Goal: Information Seeking & Learning: Learn about a topic

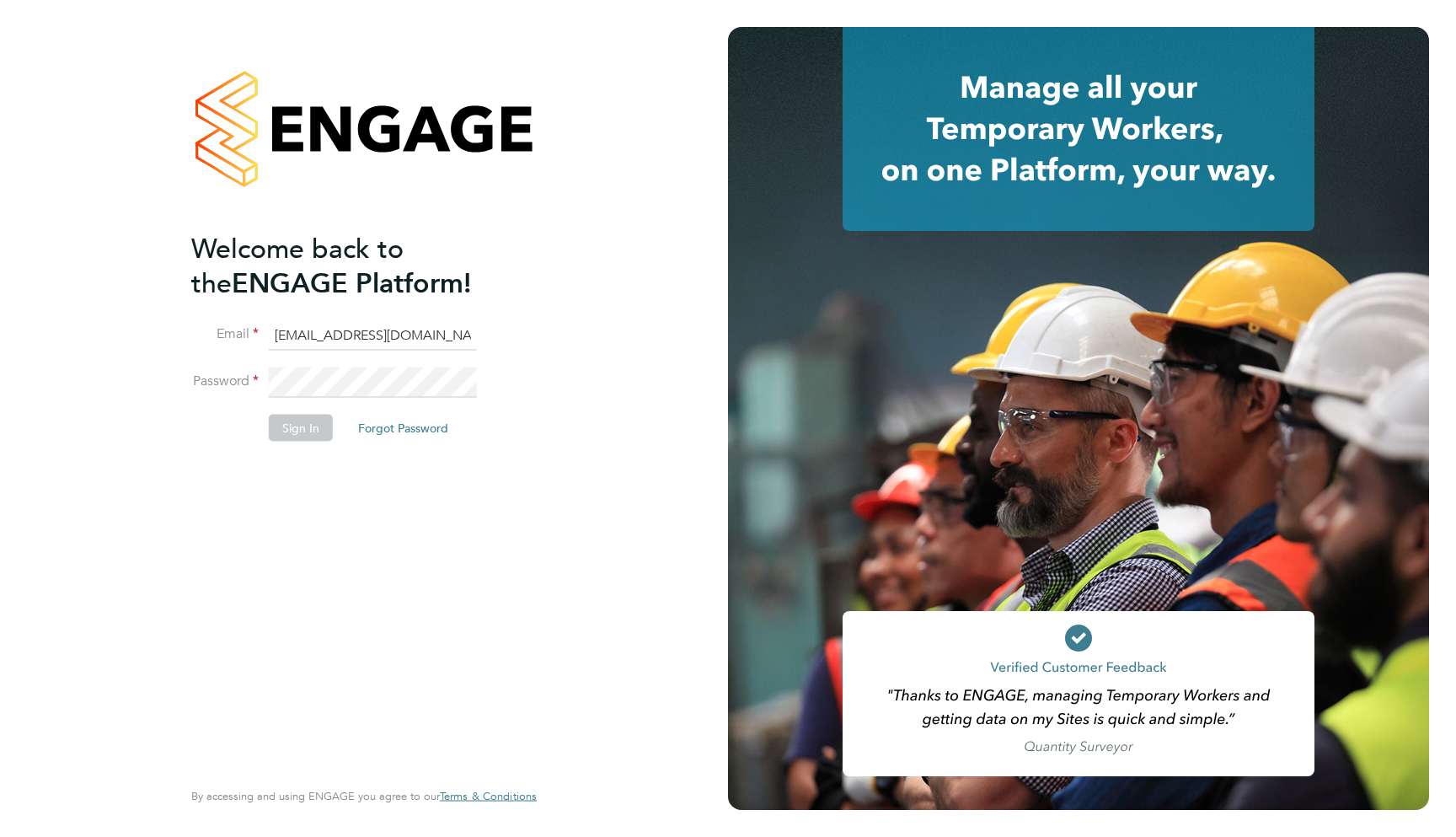
type input "support@engagelabs.io"
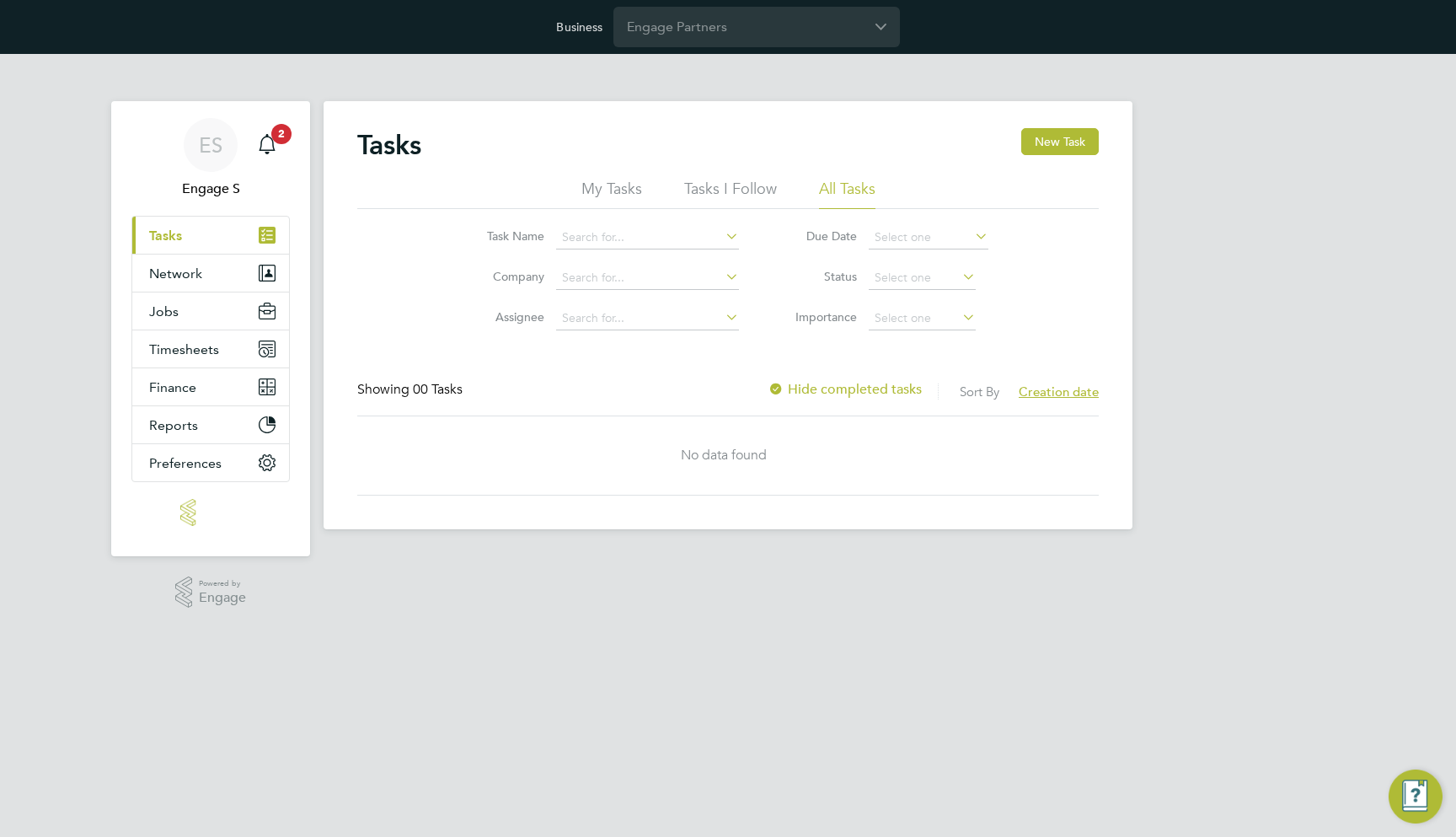
click at [749, 3] on div "Business Engage Partners" at bounding box center [728, 27] width 1456 height 54
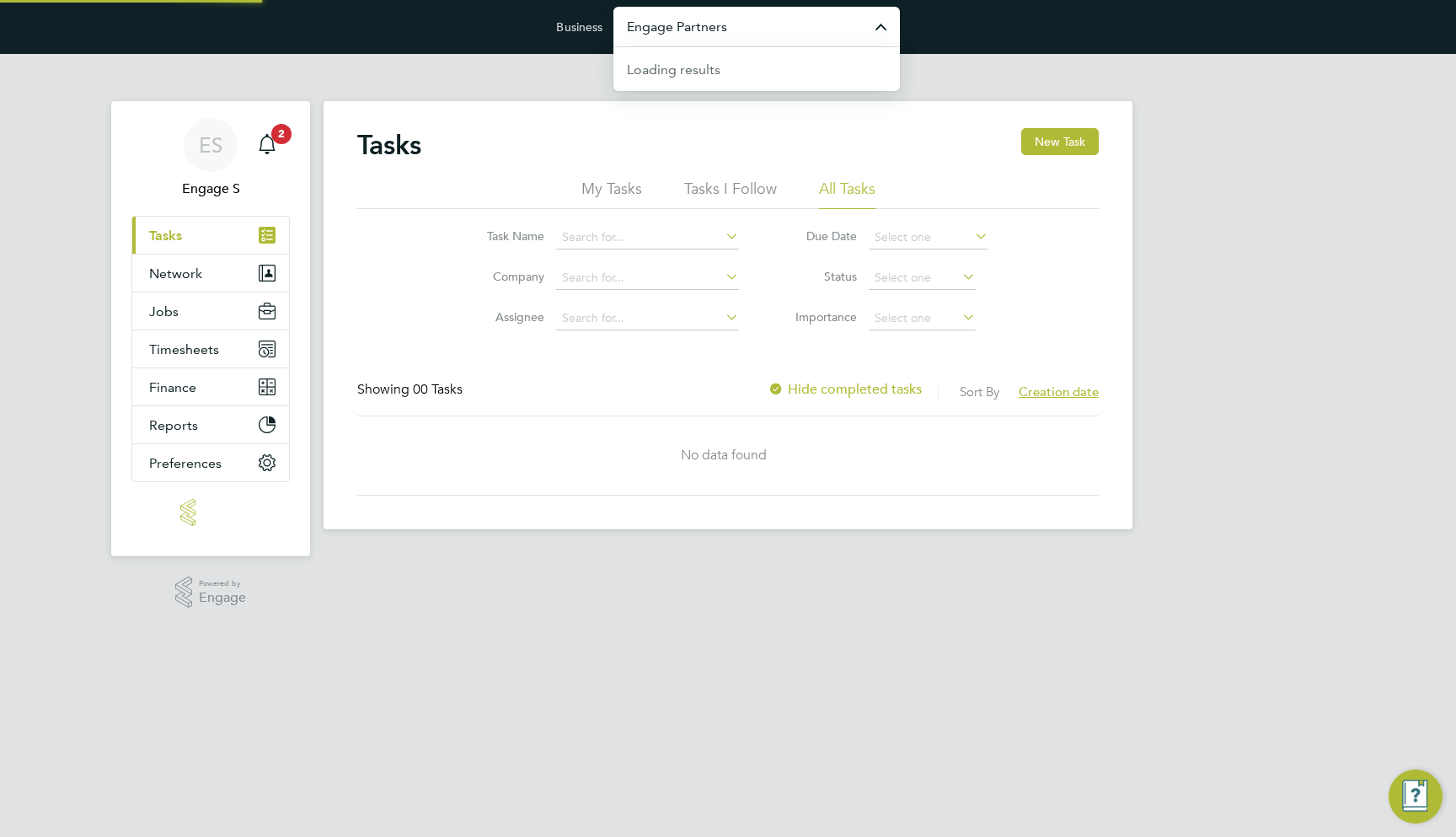
click at [740, 29] on input "Engage Partners" at bounding box center [756, 27] width 286 height 40
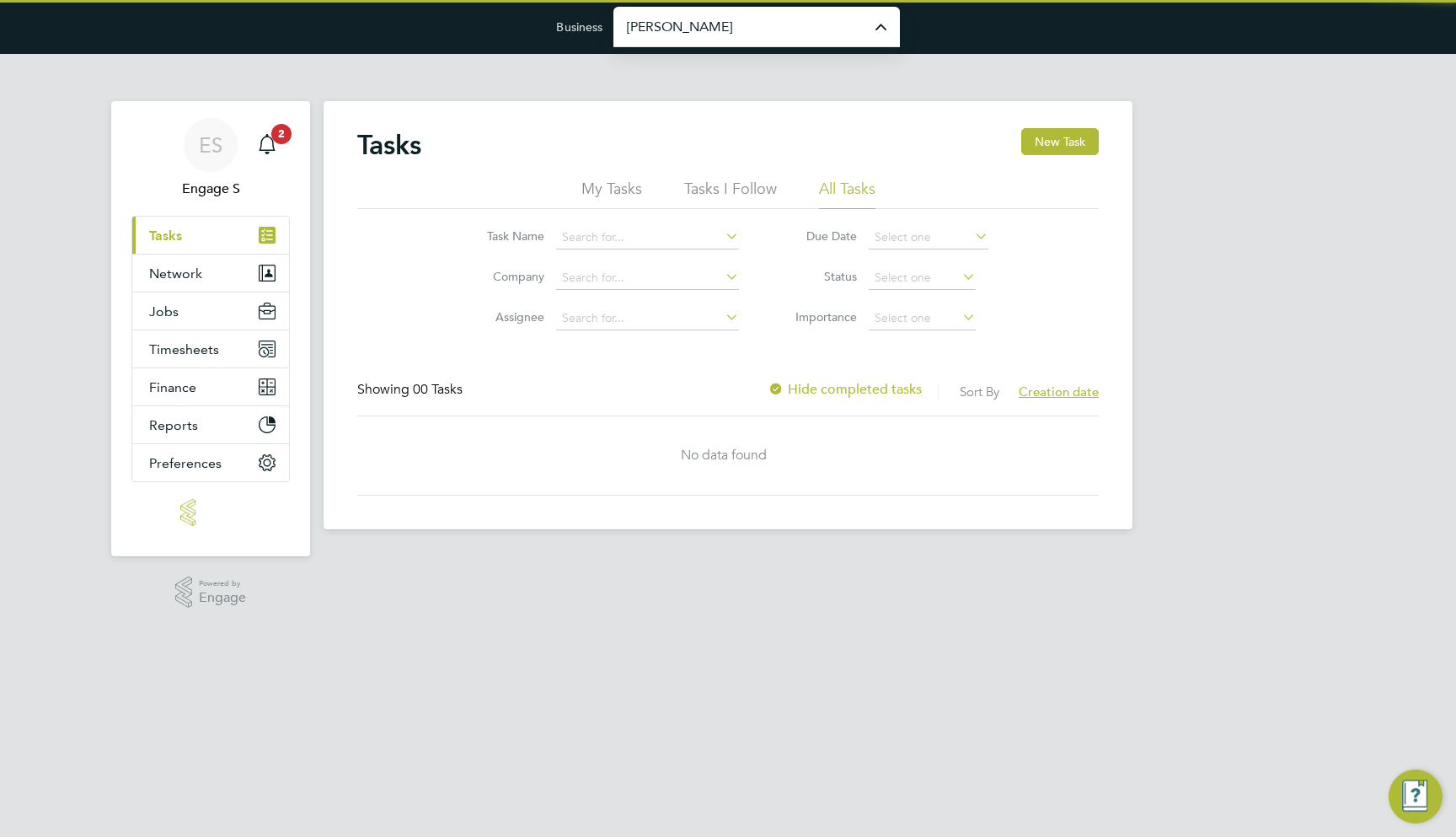
type input "[PERSON_NAME] Construction & Infrastructure Ltd"
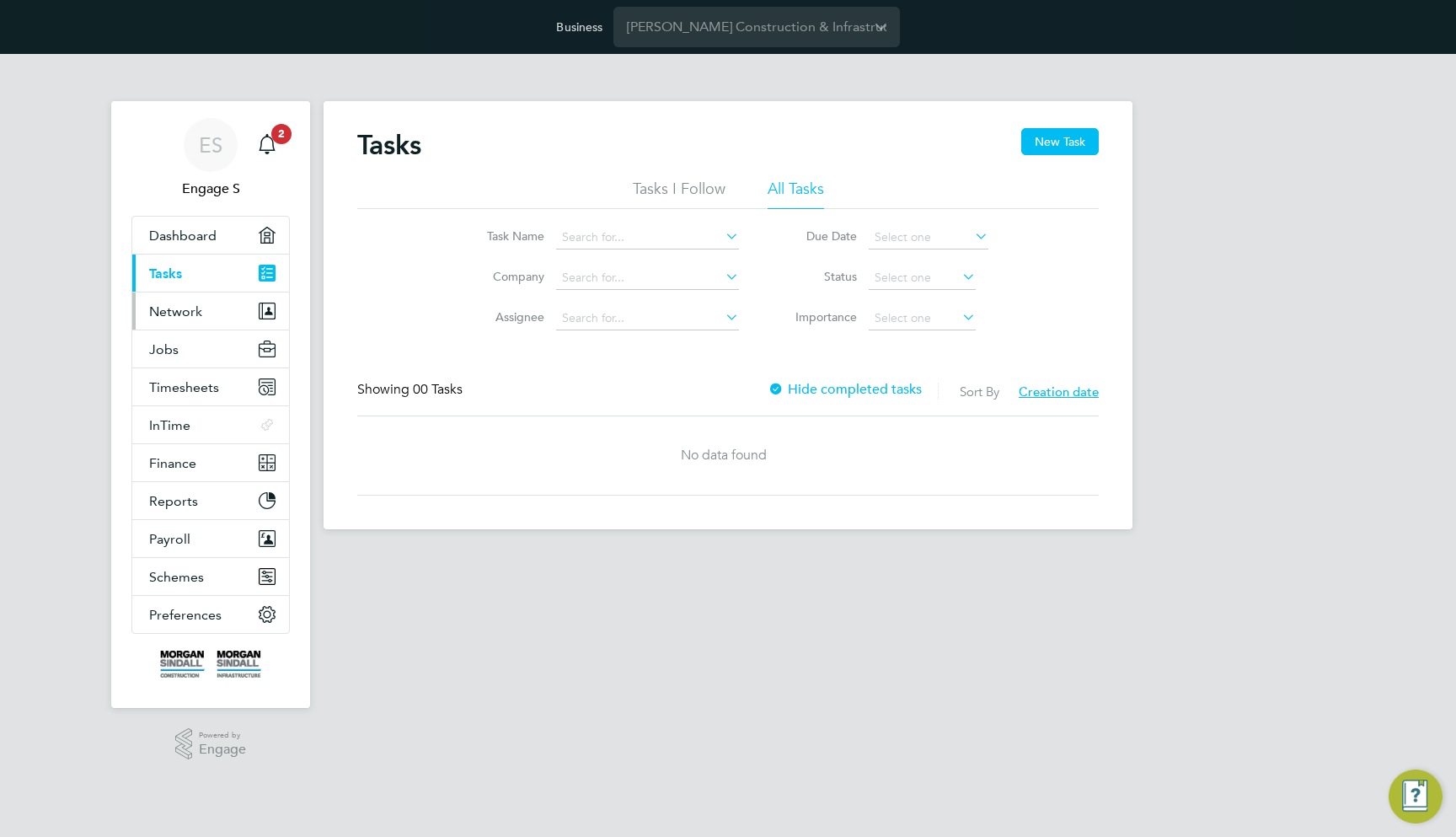
click at [194, 309] on span "Network" at bounding box center [175, 311] width 53 height 16
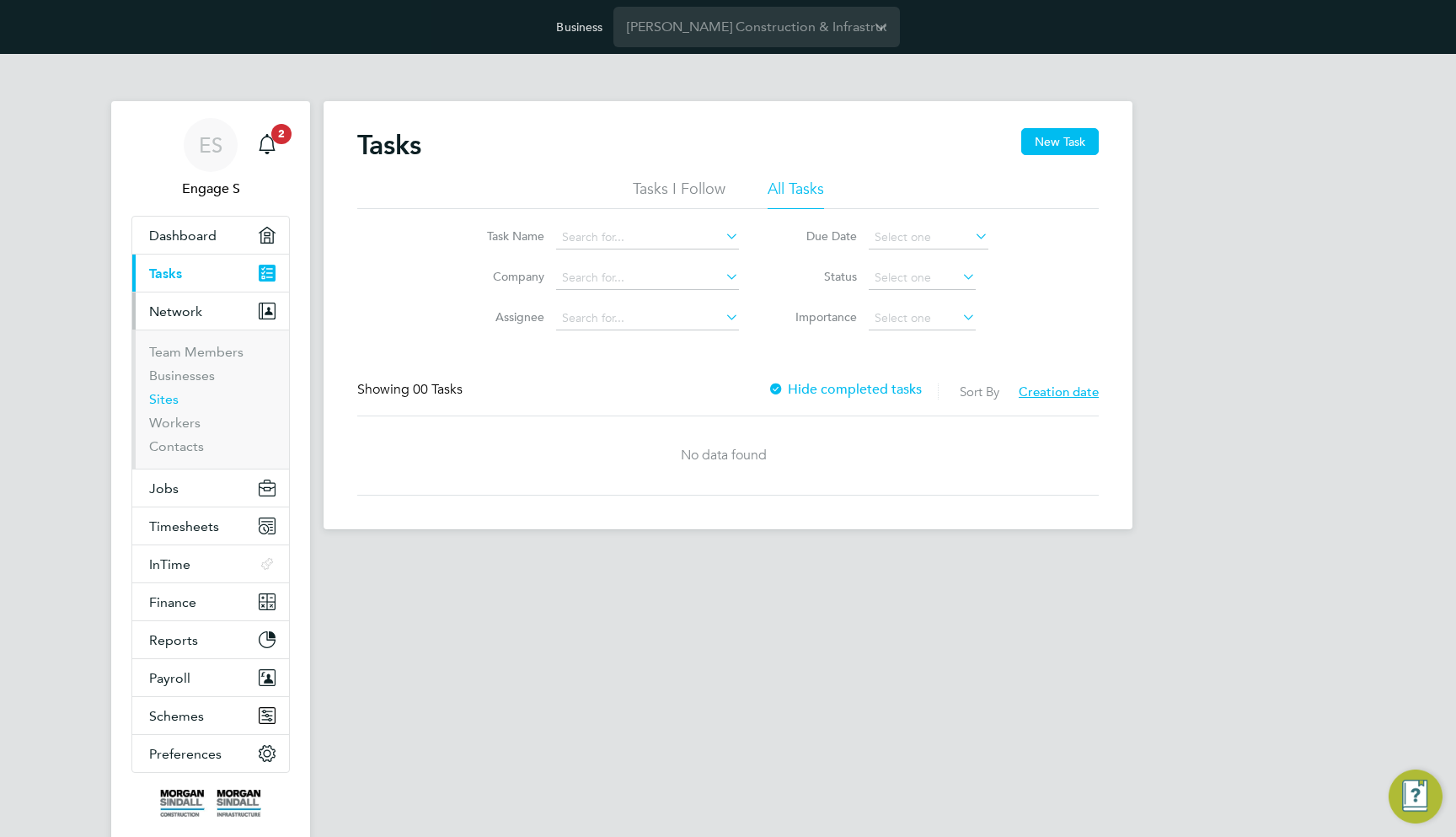
click at [169, 395] on link "Sites" at bounding box center [163, 399] width 29 height 16
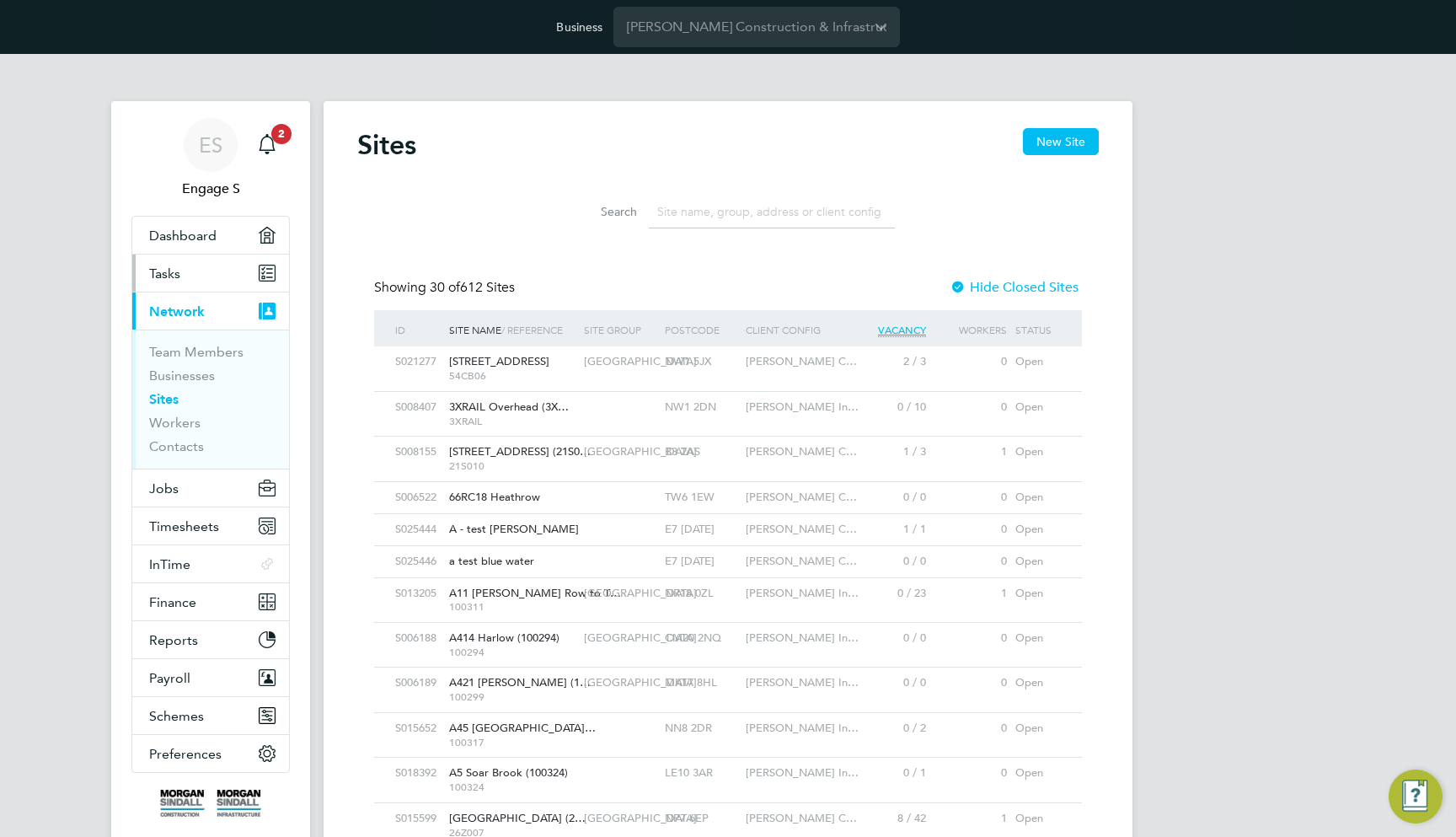
click at [222, 281] on link "Tasks" at bounding box center [210, 273] width 157 height 37
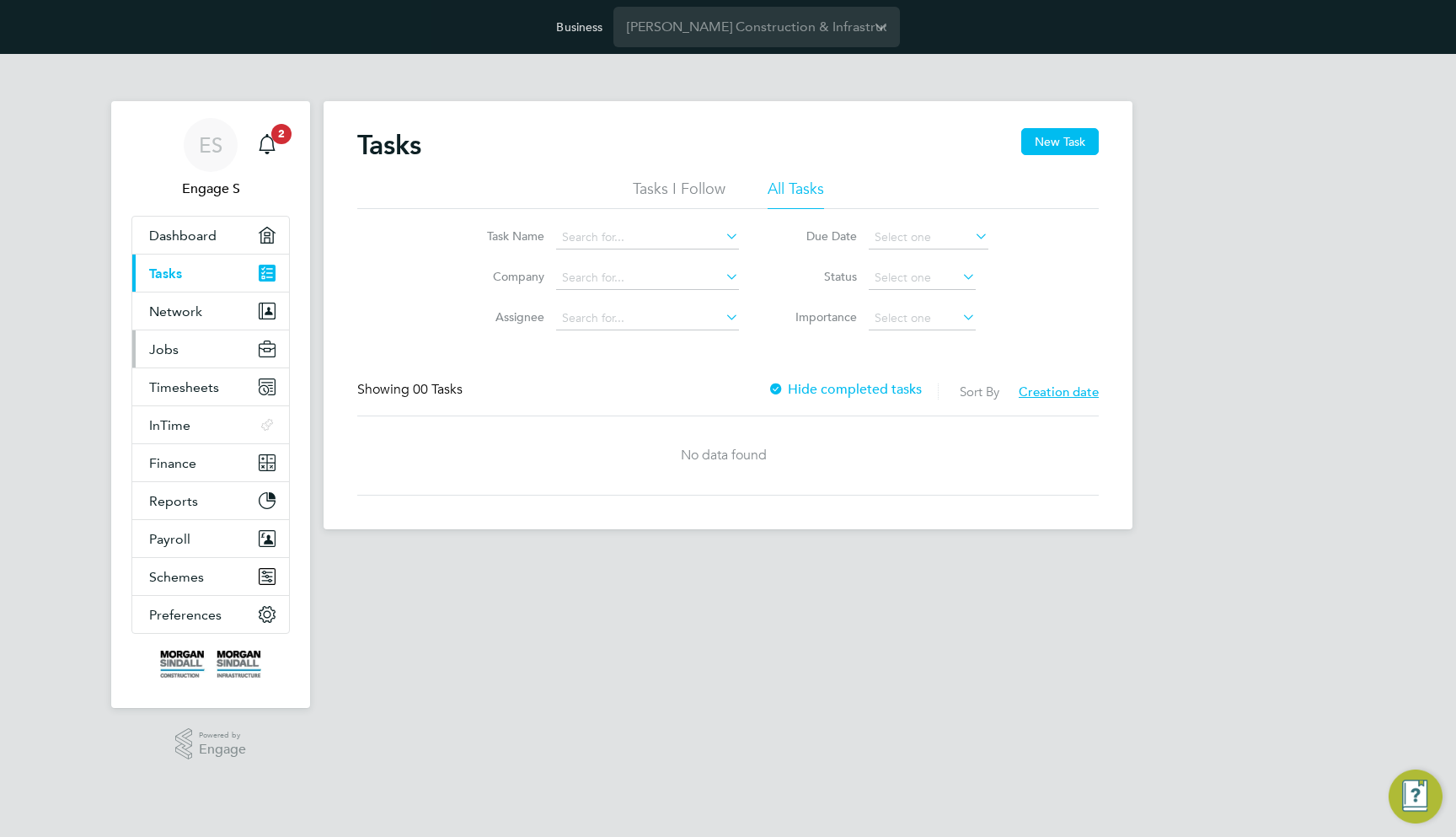
click at [207, 342] on button "Jobs" at bounding box center [210, 349] width 157 height 37
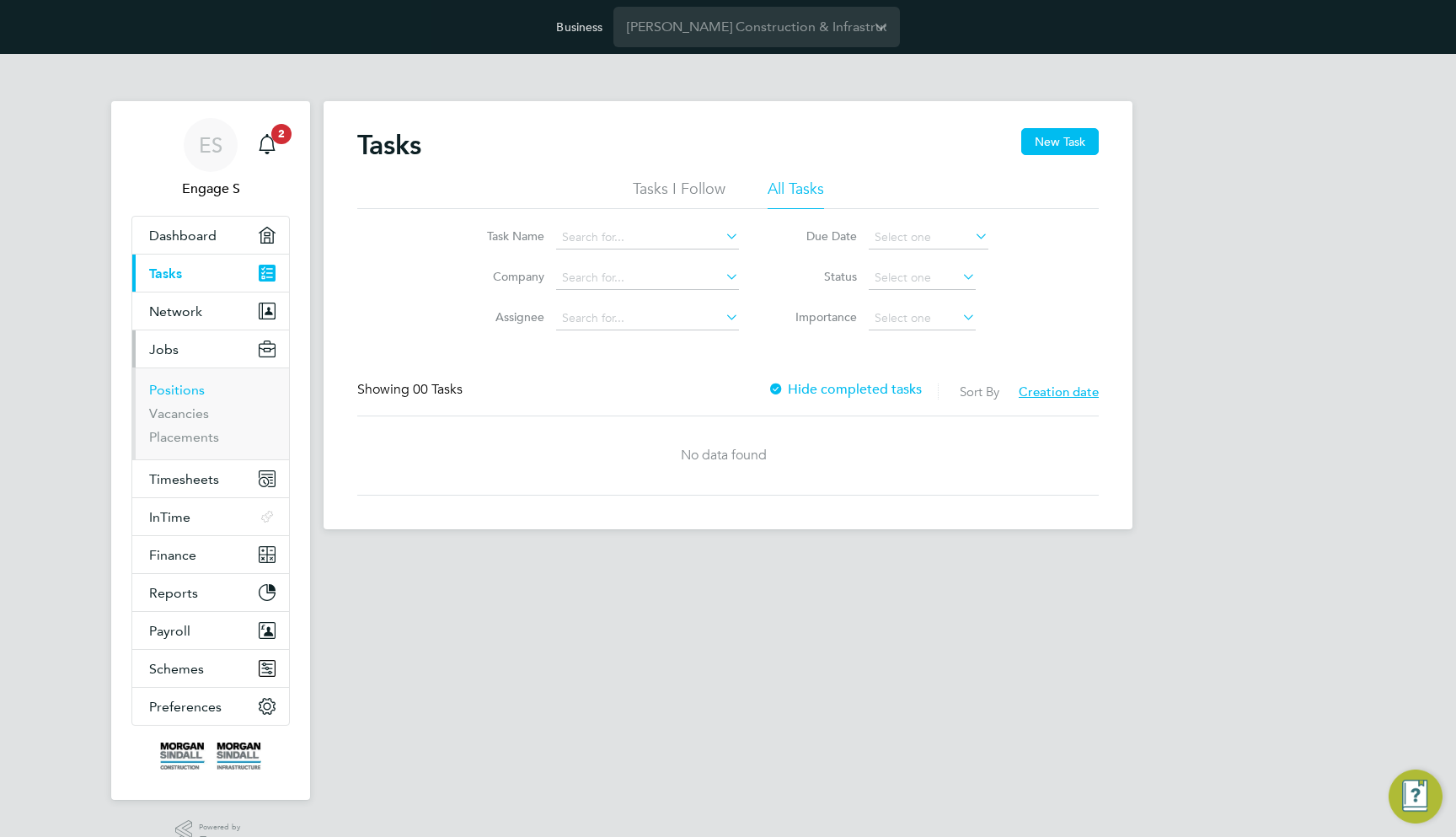
click at [191, 393] on link "Positions" at bounding box center [176, 390] width 56 height 16
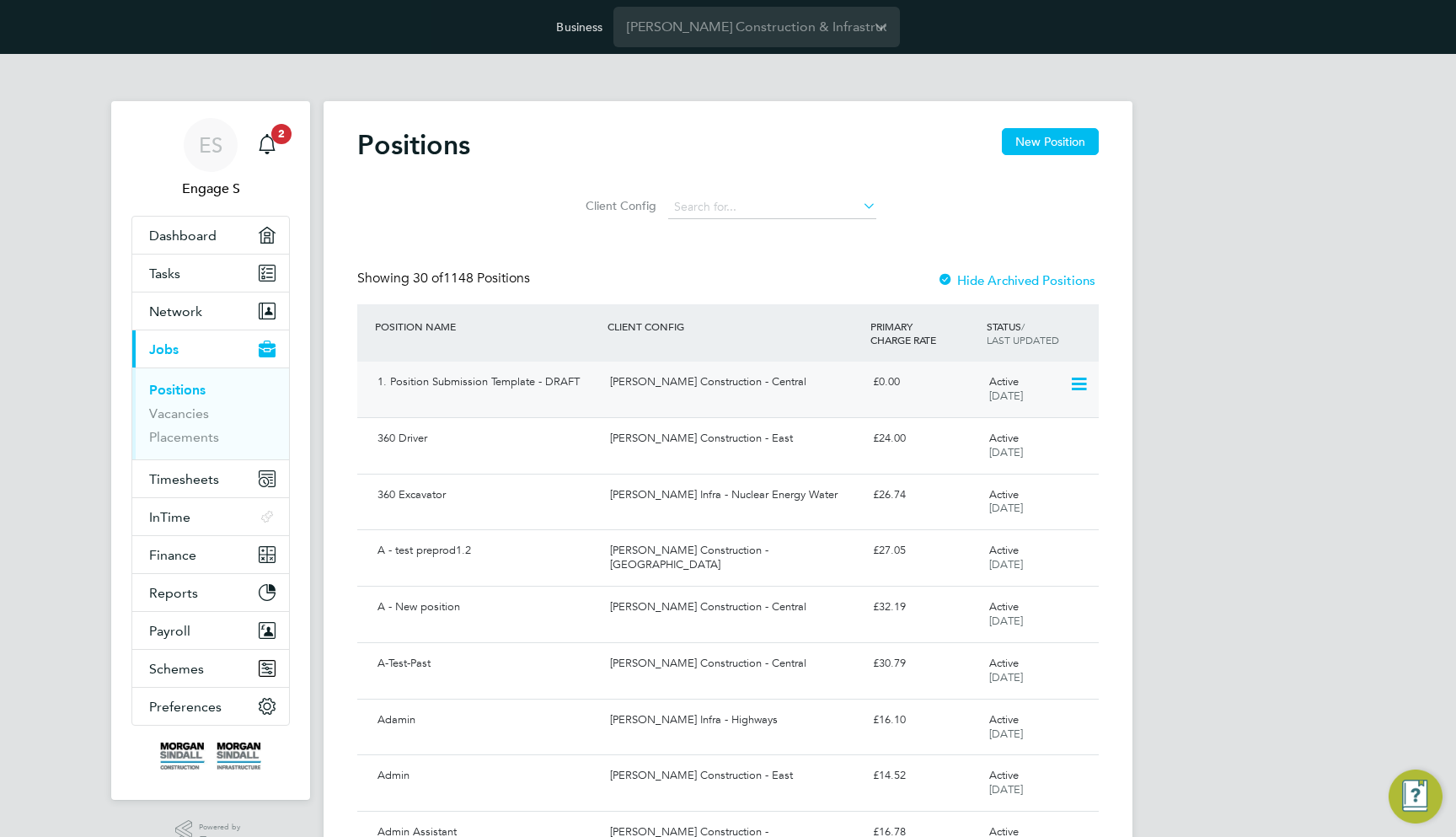
click at [488, 377] on div "1. Position Submission Template - DRAFT" at bounding box center [487, 381] width 232 height 27
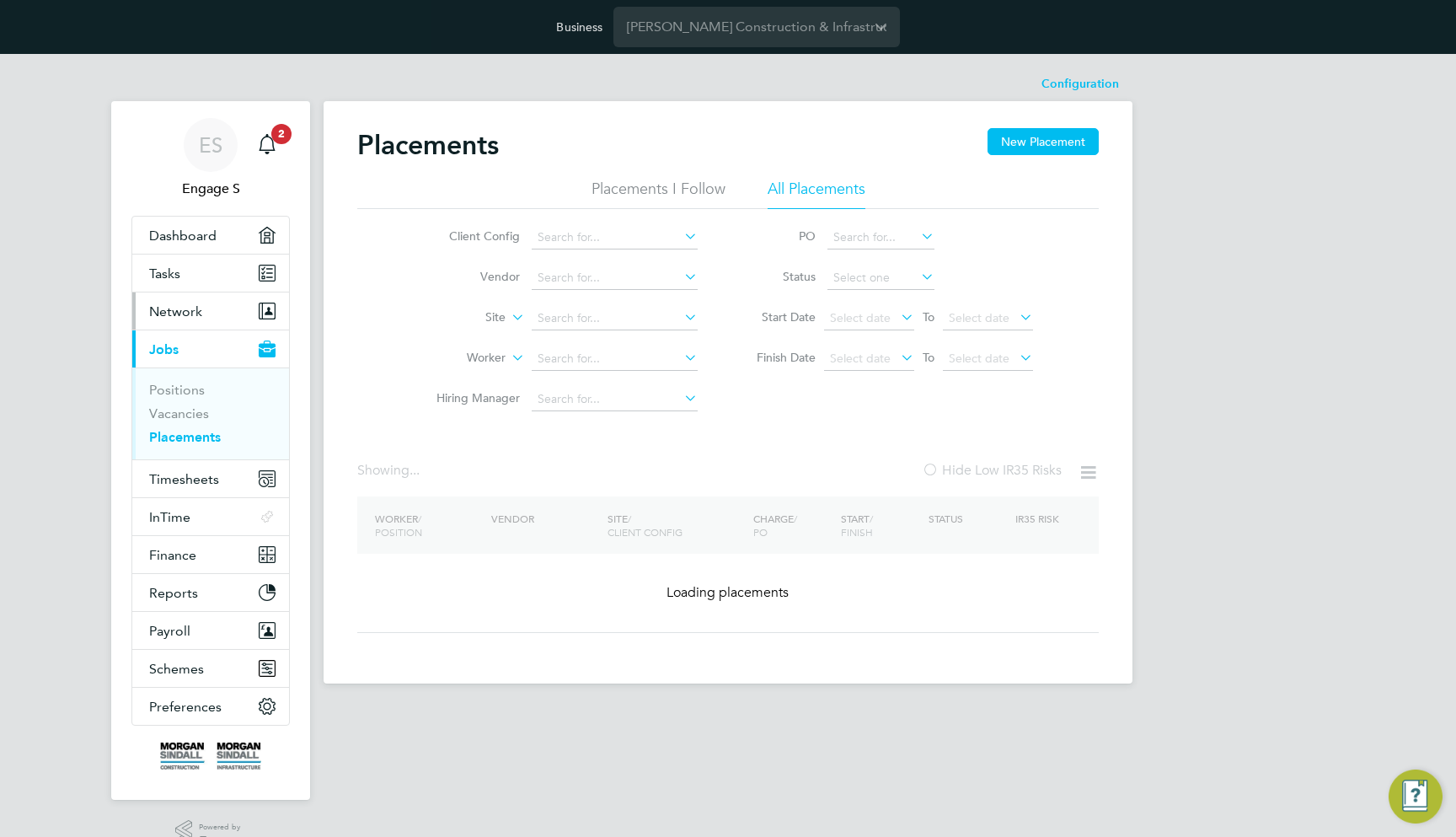
click at [230, 325] on button "Network" at bounding box center [210, 311] width 157 height 37
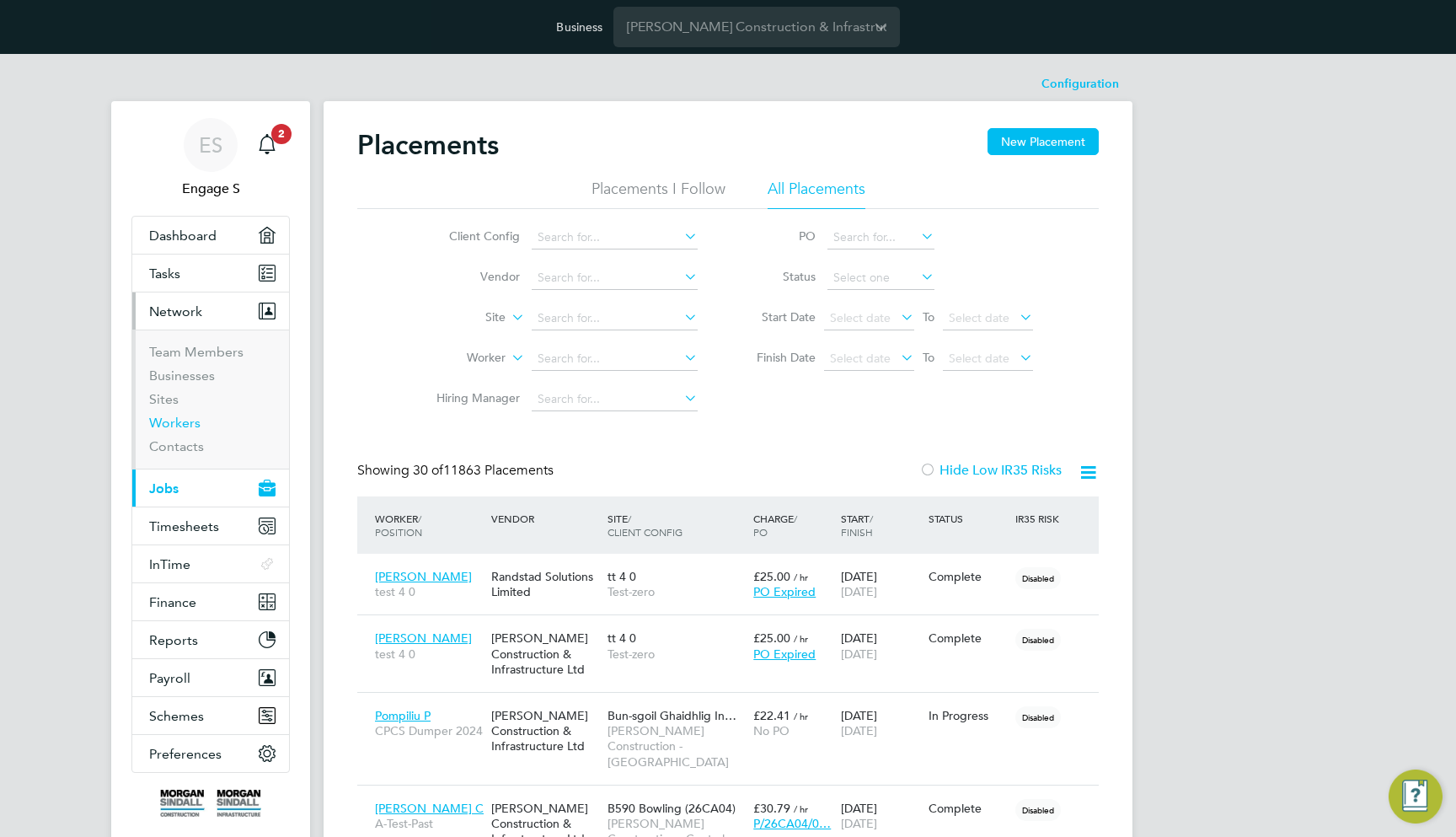
click at [181, 419] on link "Workers" at bounding box center [175, 423] width 51 height 16
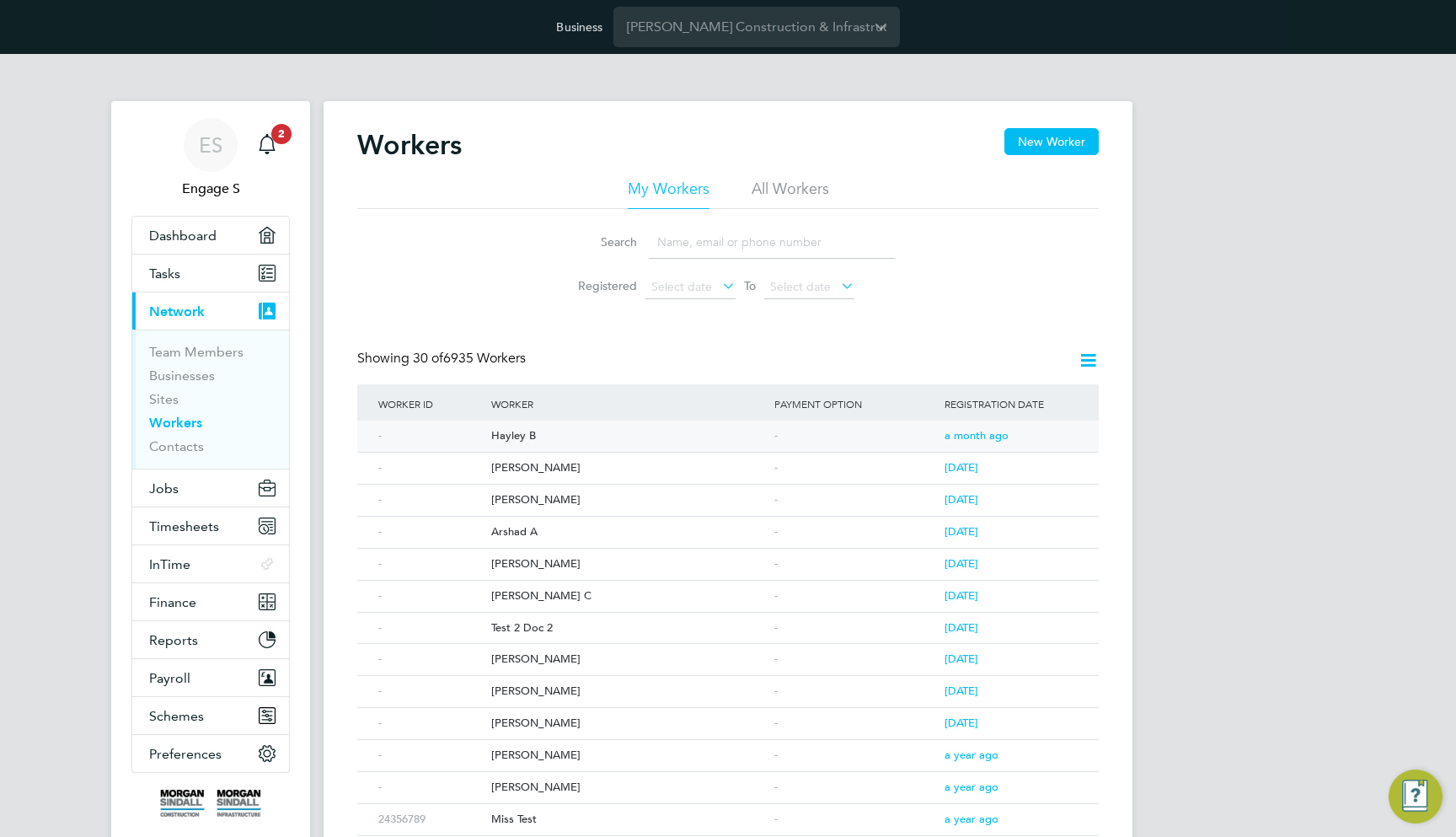
click at [579, 420] on div "Hayley B" at bounding box center [628, 435] width 283 height 31
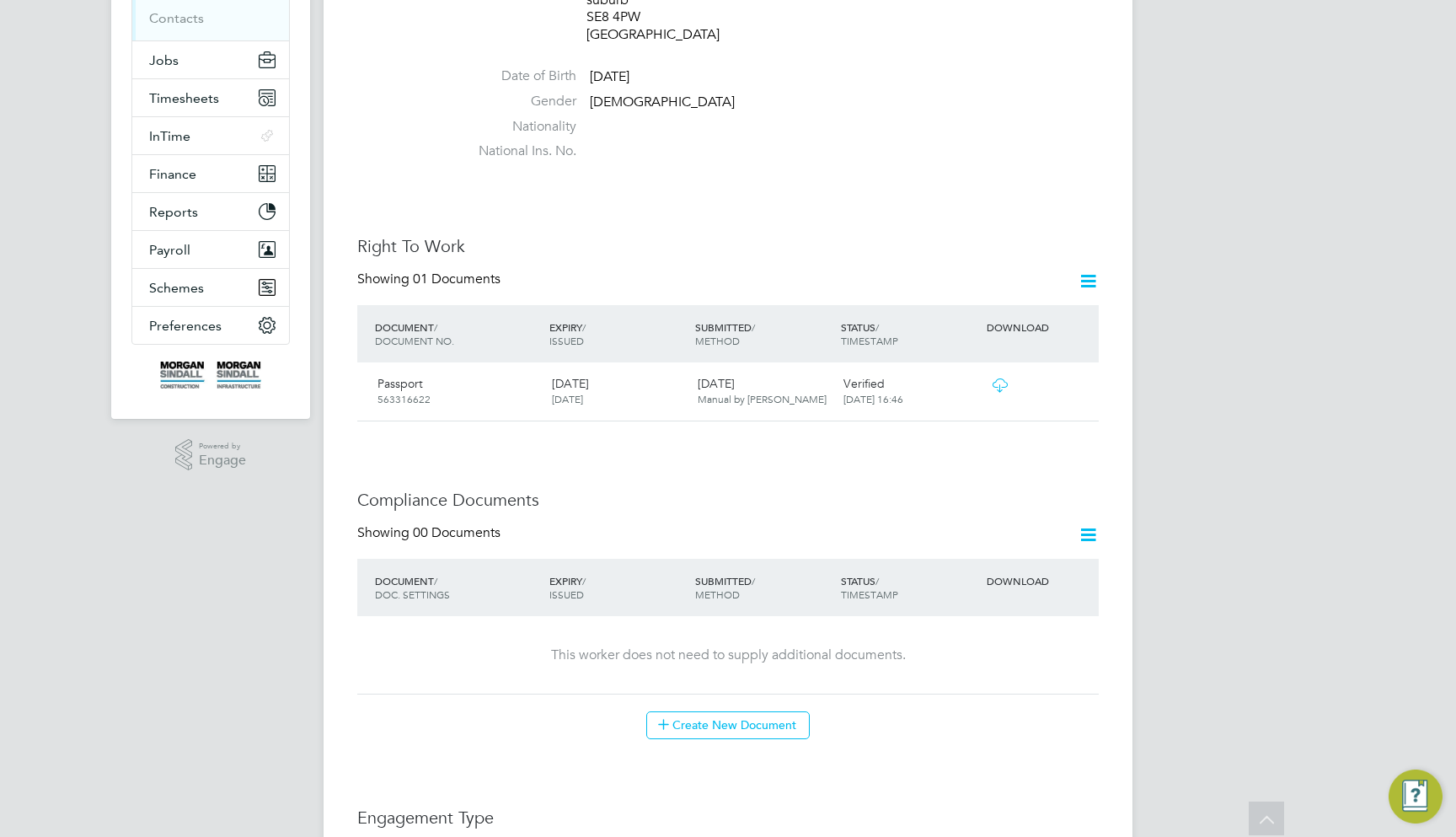
scroll to position [431, 0]
